Goal: Information Seeking & Learning: Learn about a topic

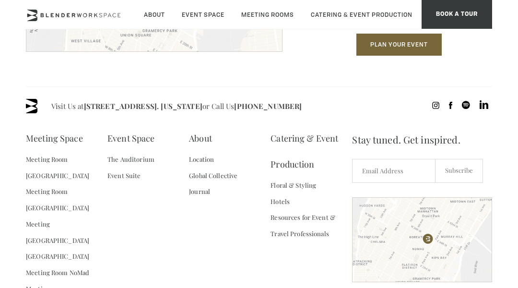
scroll to position [1436, 0]
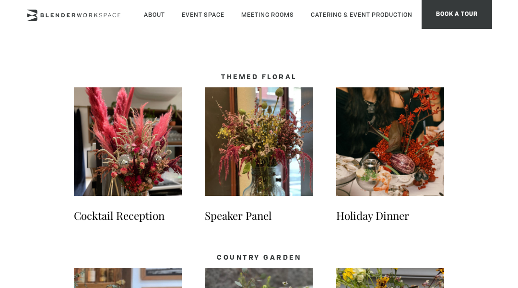
scroll to position [903, 0]
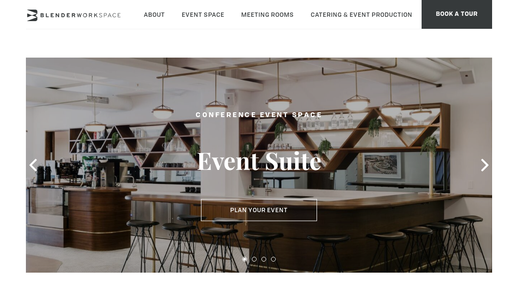
scroll to position [878, 0]
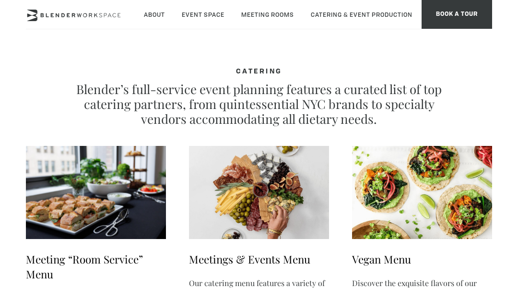
scroll to position [675, 0]
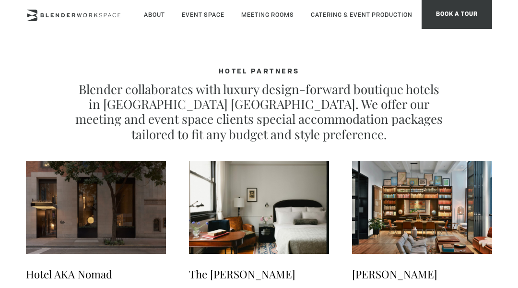
scroll to position [931, 0]
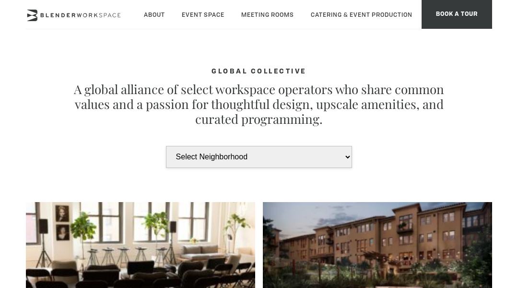
scroll to position [3670, 0]
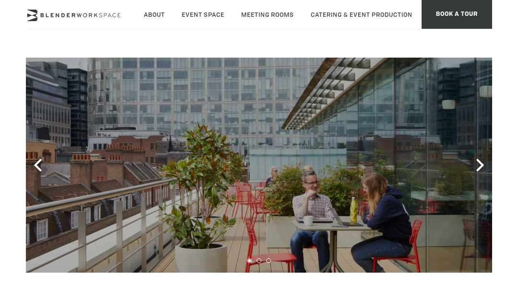
scroll to position [557, 0]
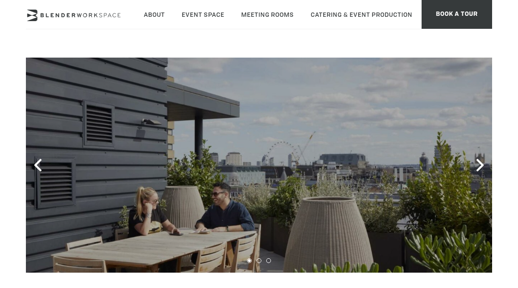
scroll to position [557, 0]
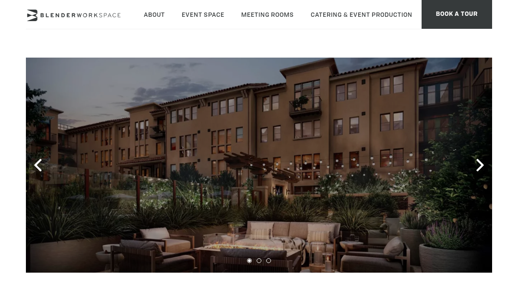
scroll to position [556, 0]
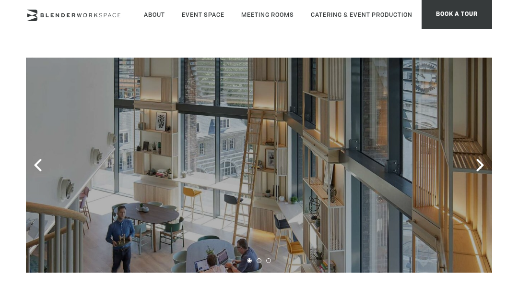
type div "2025-08-27"
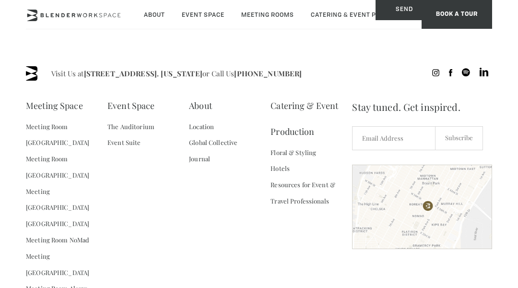
scroll to position [557, 0]
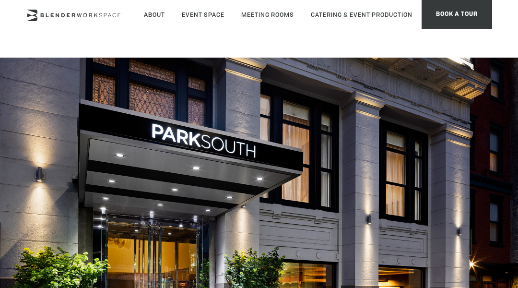
scroll to position [510, 0]
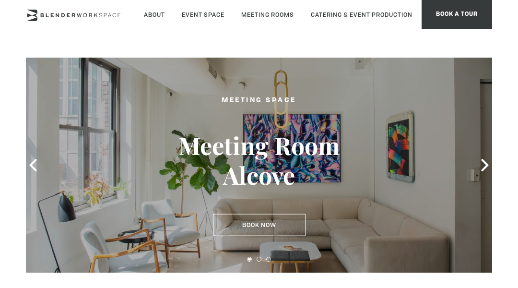
scroll to position [865, 0]
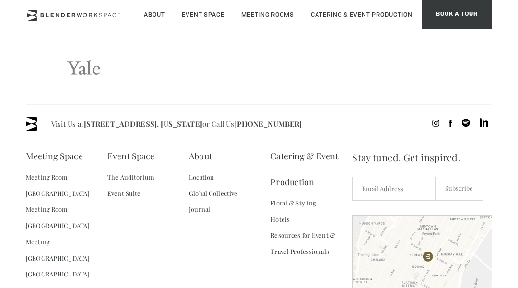
scroll to position [1843, 0]
